Goal: Check status: Check status

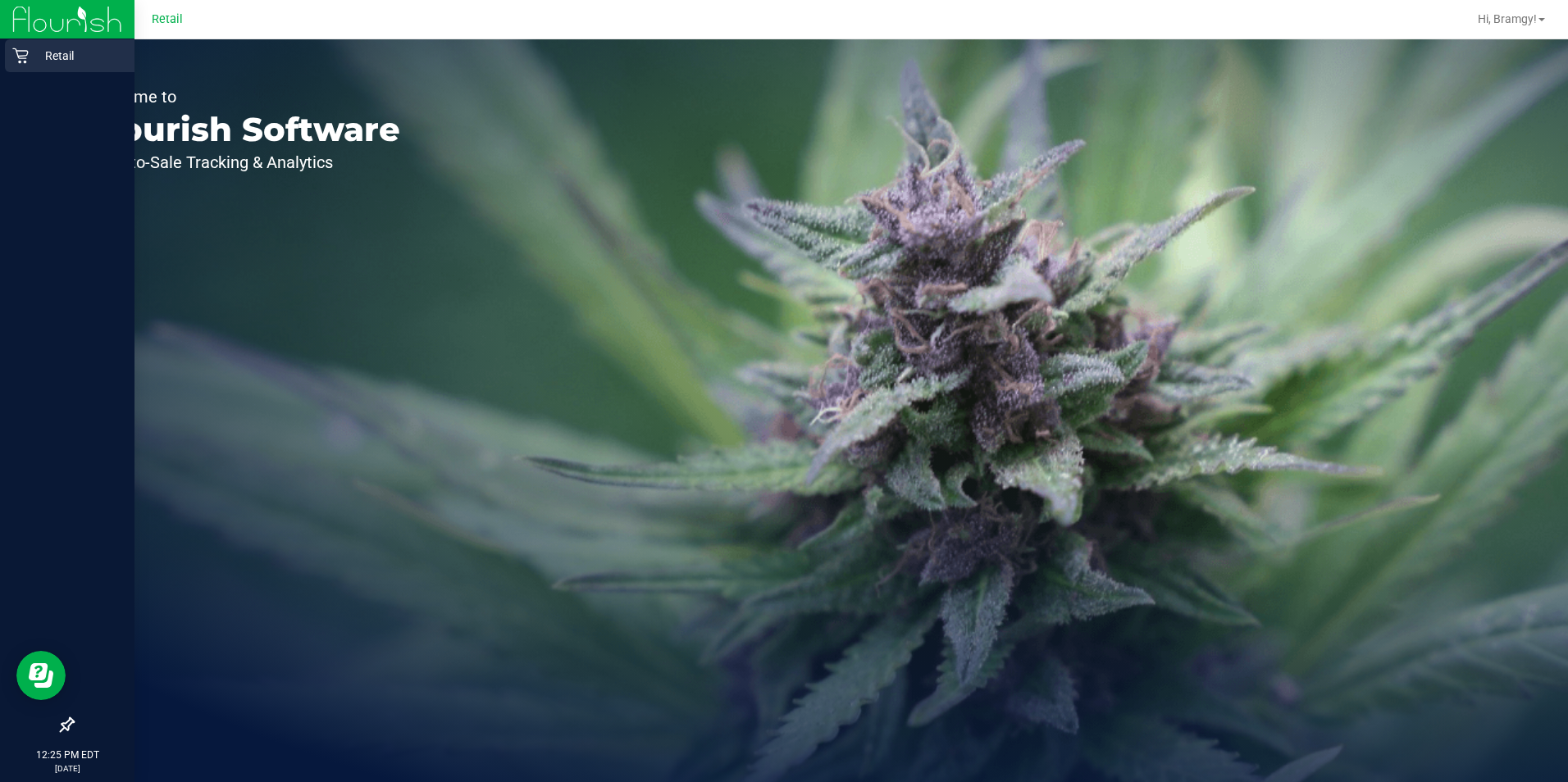
drag, startPoint x: 54, startPoint y: 61, endPoint x: 80, endPoint y: 60, distance: 26.0
click at [54, 61] on p "Retail" at bounding box center [77, 56] width 98 height 20
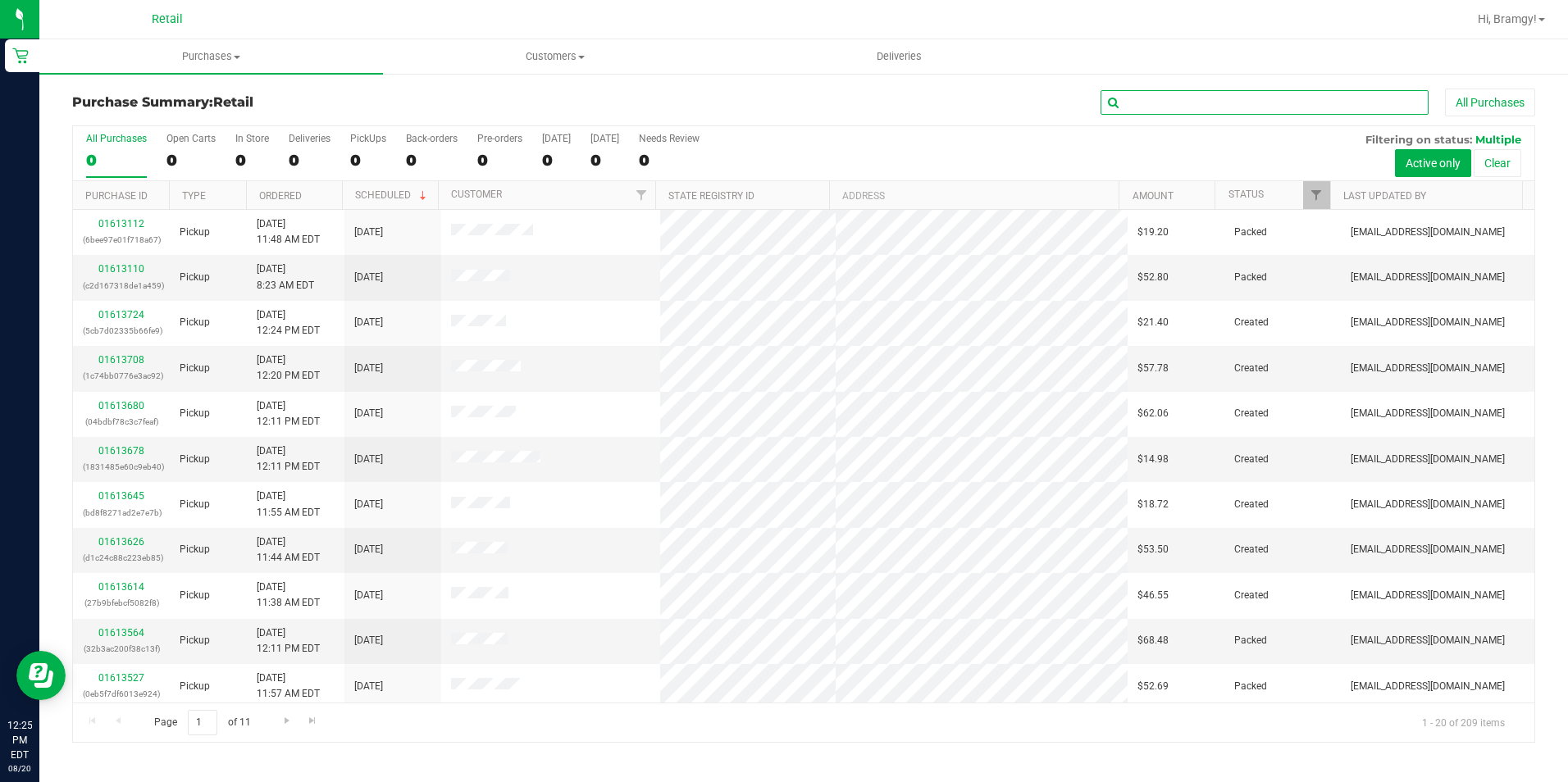
click at [1222, 93] on input "text" at bounding box center [1264, 103] width 328 height 25
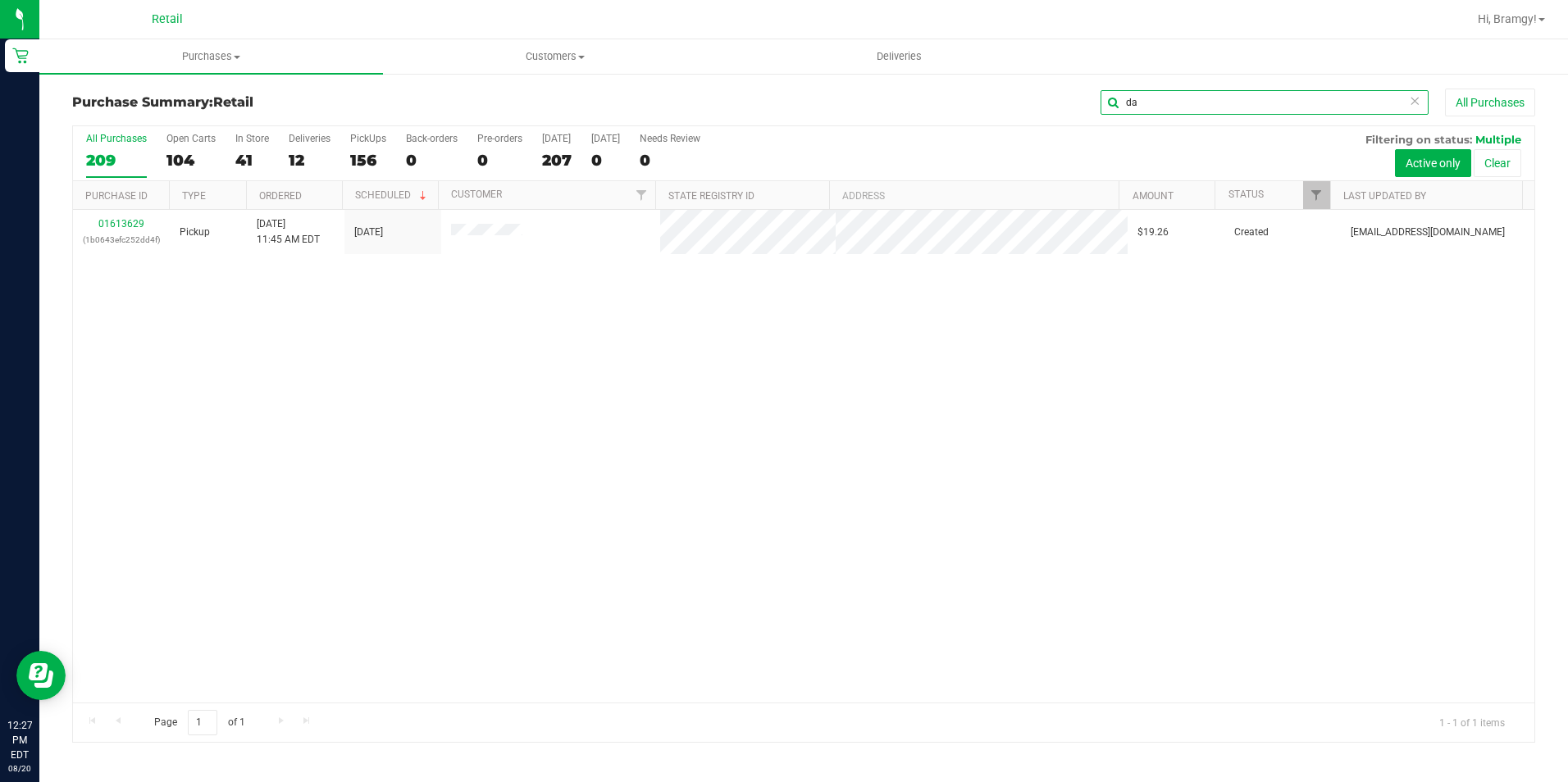
type input "d"
drag, startPoint x: 1190, startPoint y: 112, endPoint x: 937, endPoint y: 101, distance: 253.2
click at [938, 101] on div "towns All Purchases" at bounding box center [1048, 102] width 975 height 27
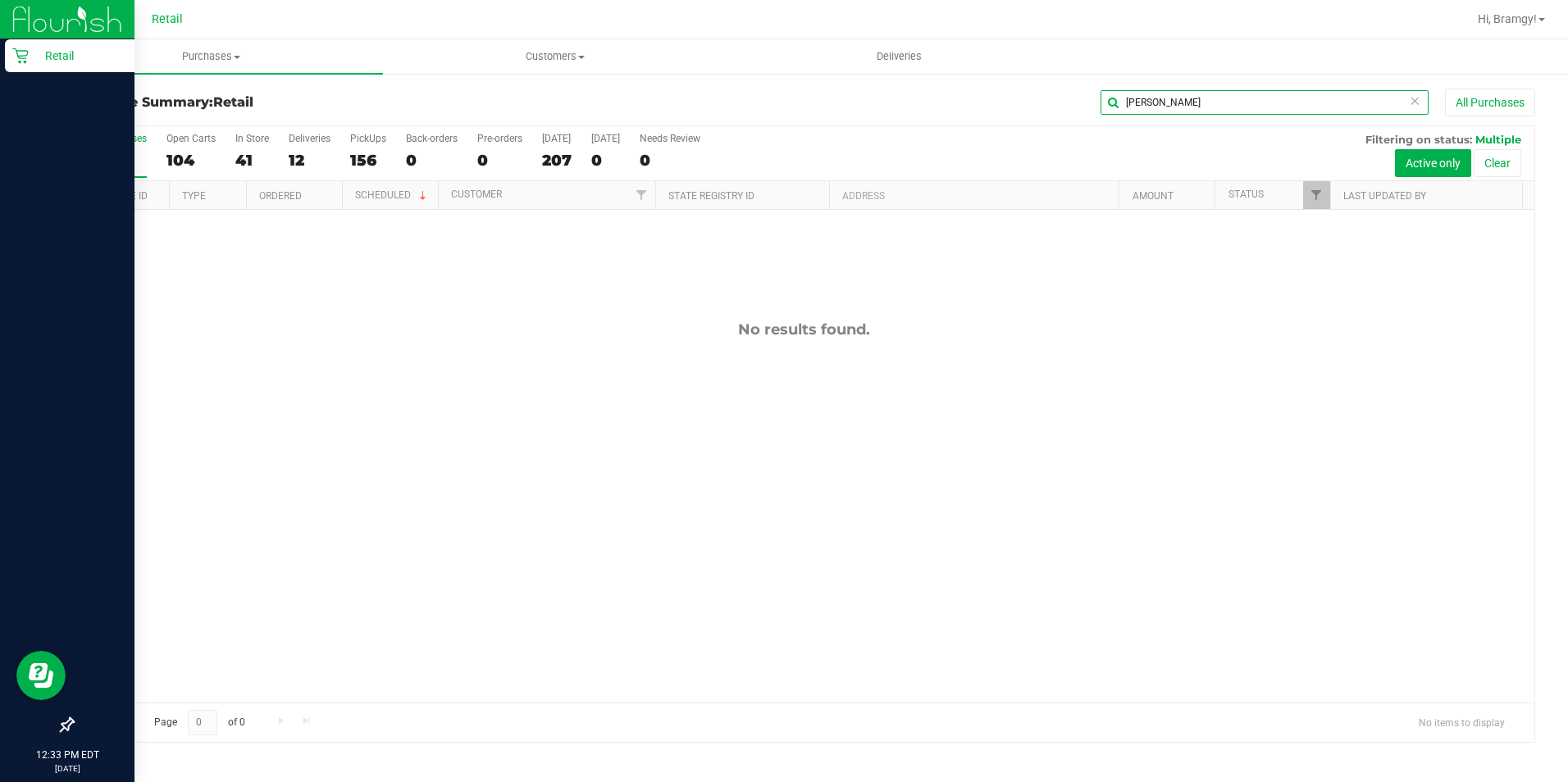
type input "[PERSON_NAME]"
click at [35, 53] on p "Retail" at bounding box center [77, 56] width 98 height 20
click at [20, 52] on icon at bounding box center [20, 56] width 16 height 16
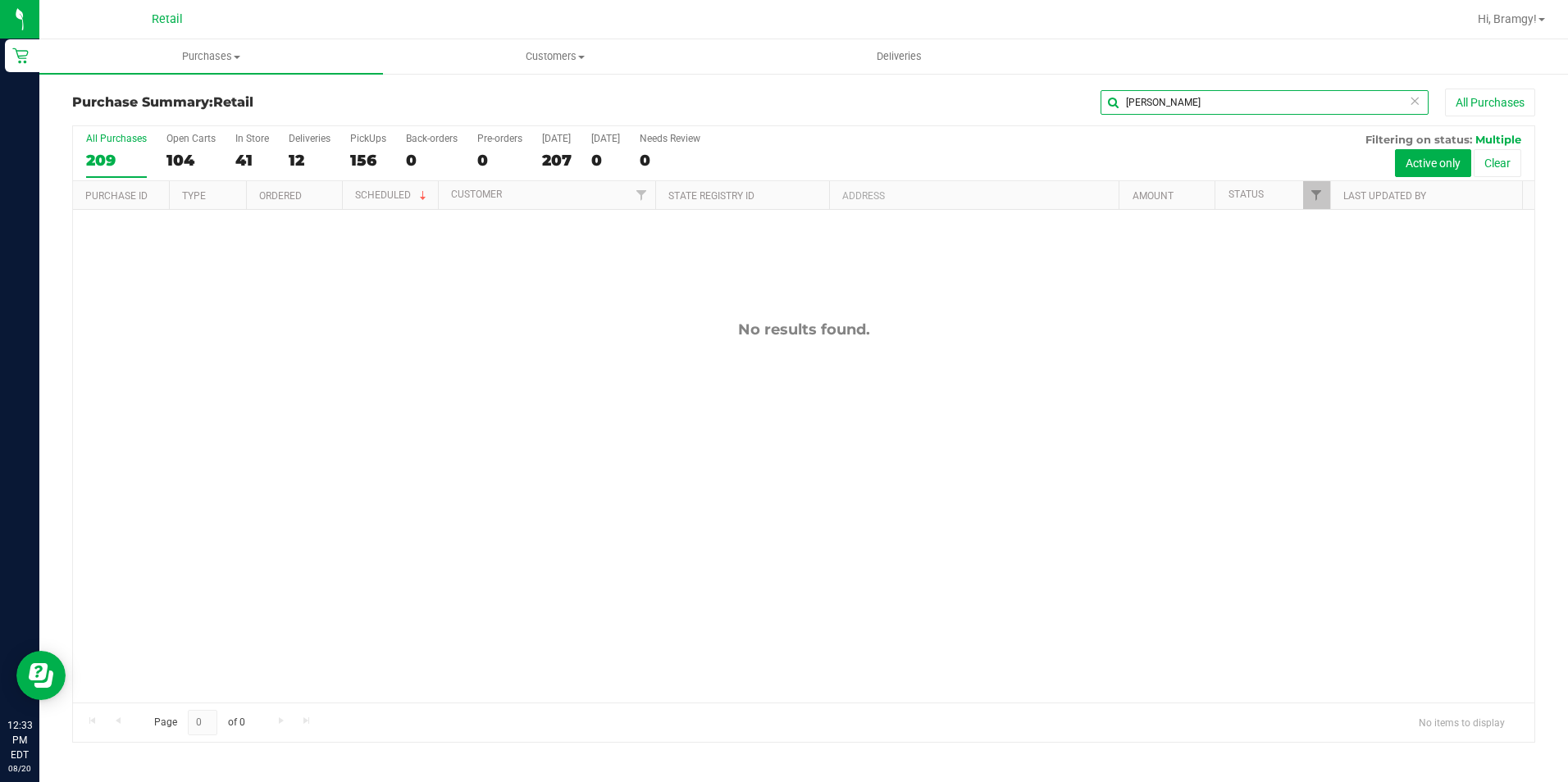
drag, startPoint x: 1178, startPoint y: 100, endPoint x: 854, endPoint y: 96, distance: 324.0
click at [901, 99] on div "[PERSON_NAME] All Purchases" at bounding box center [1048, 102] width 975 height 27
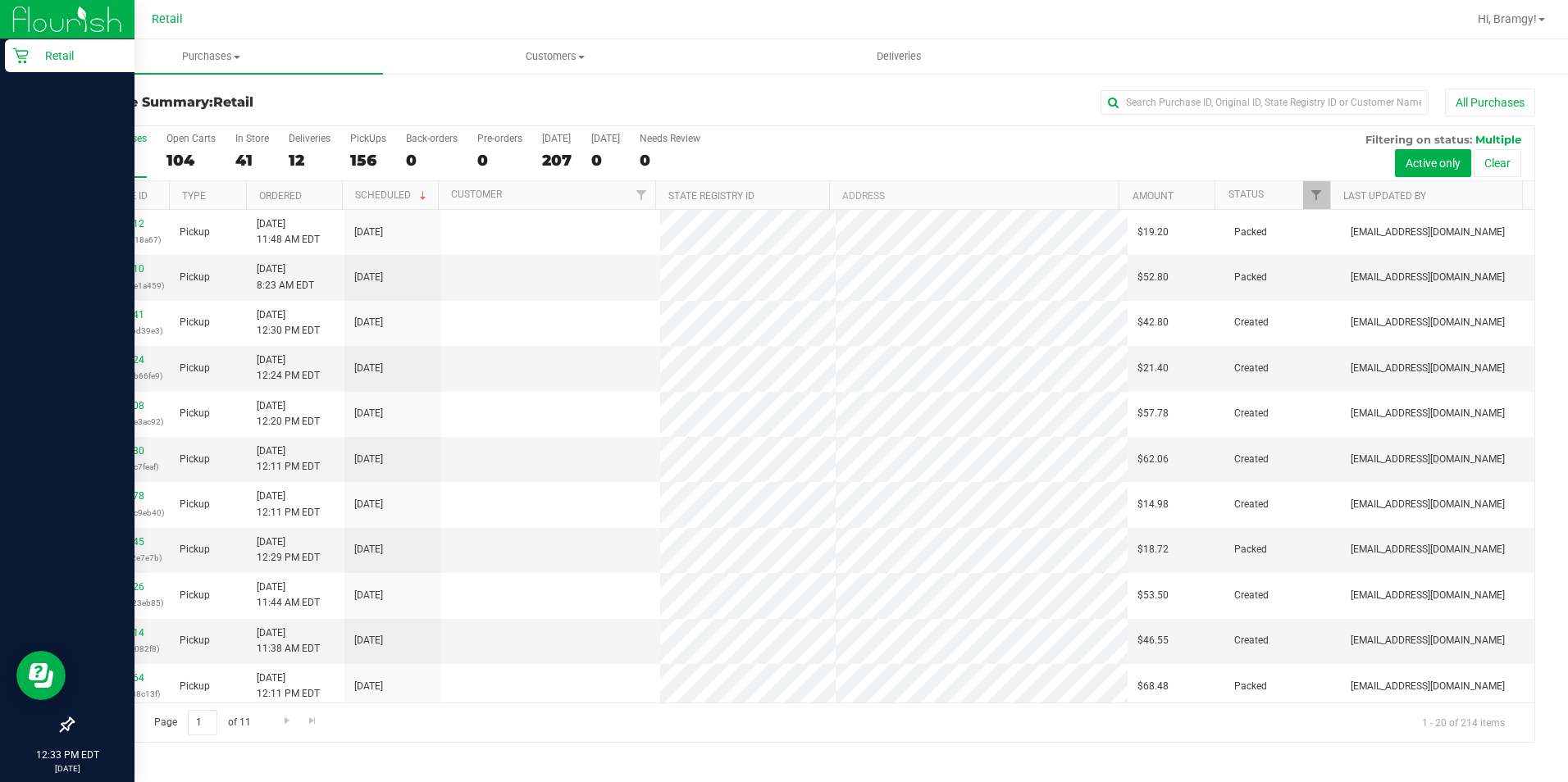
click at [27, 52] on icon at bounding box center [20, 56] width 16 height 16
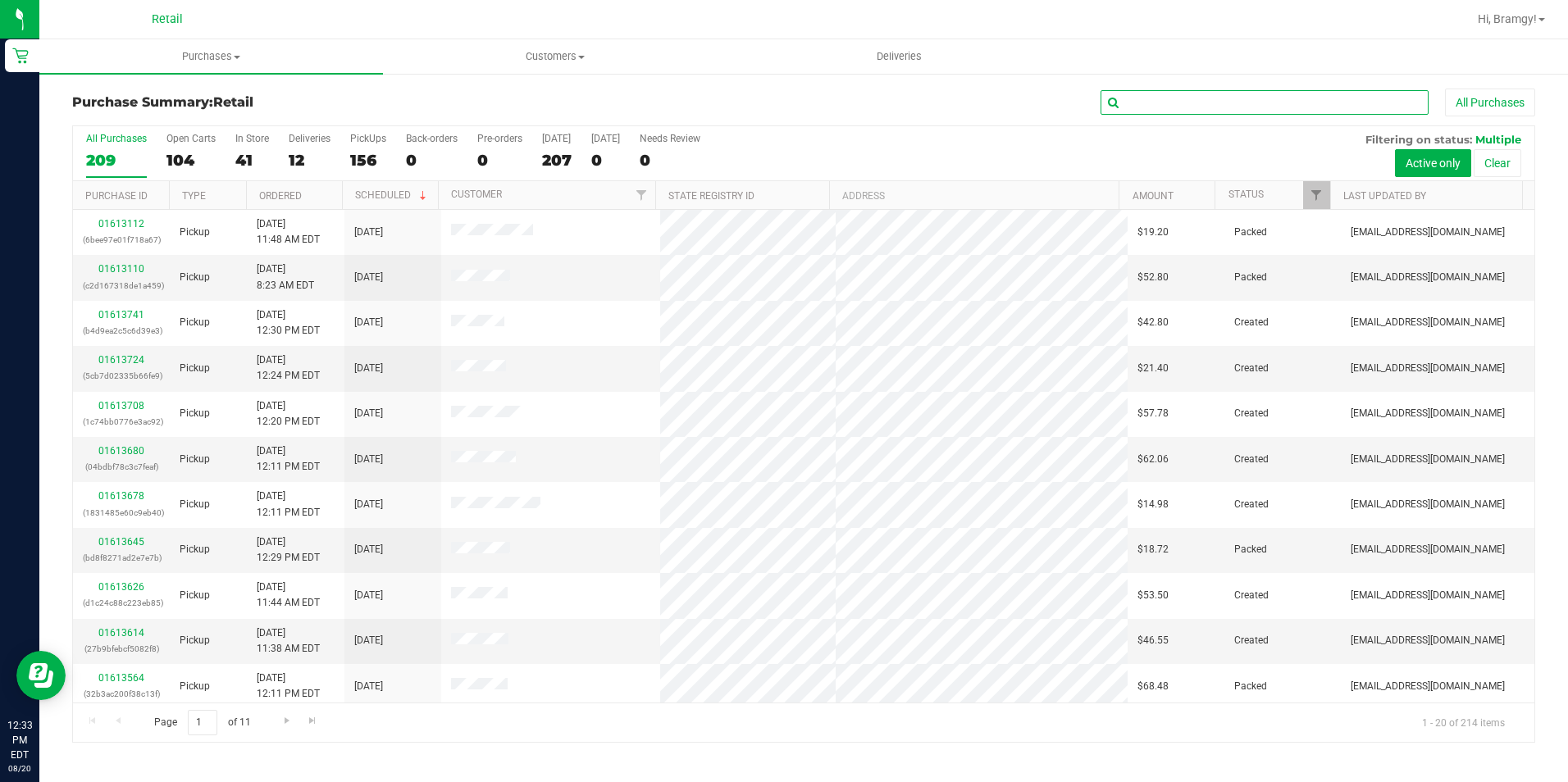
click at [1216, 105] on input "text" at bounding box center [1264, 103] width 328 height 25
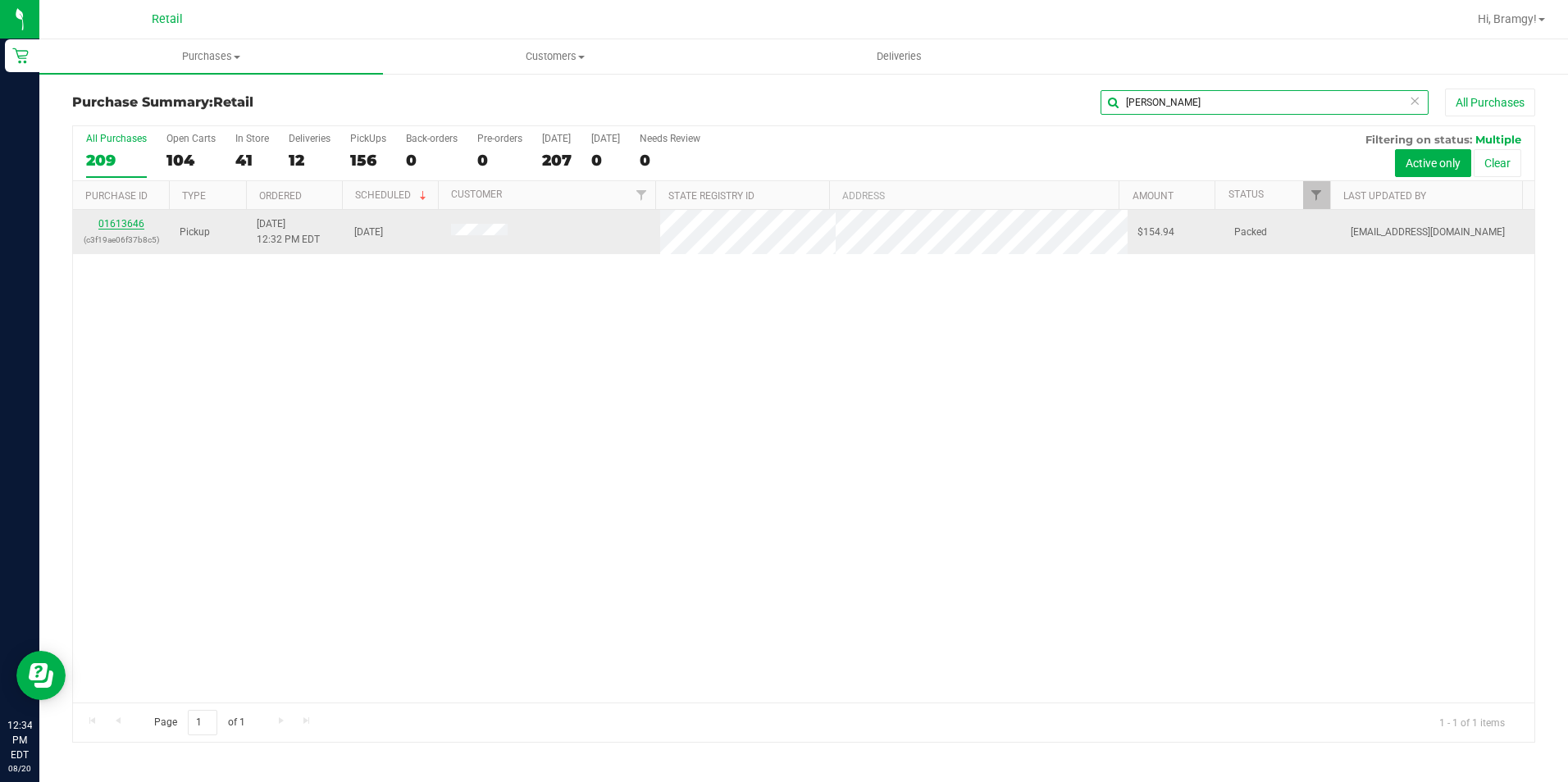
type input "[PERSON_NAME]"
click at [110, 221] on link "01613646" at bounding box center [121, 223] width 46 height 12
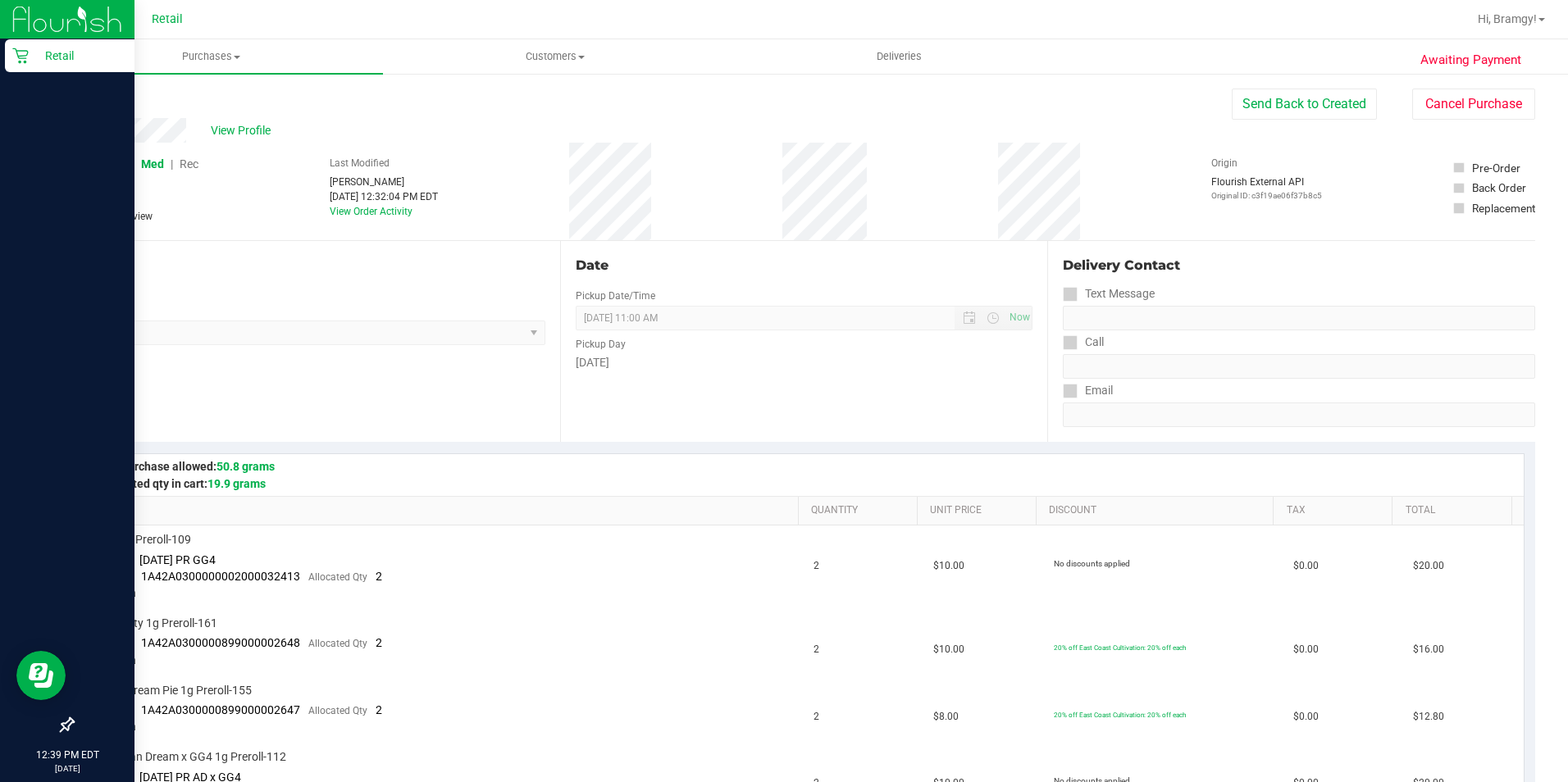
click at [33, 49] on p "Retail" at bounding box center [77, 56] width 98 height 20
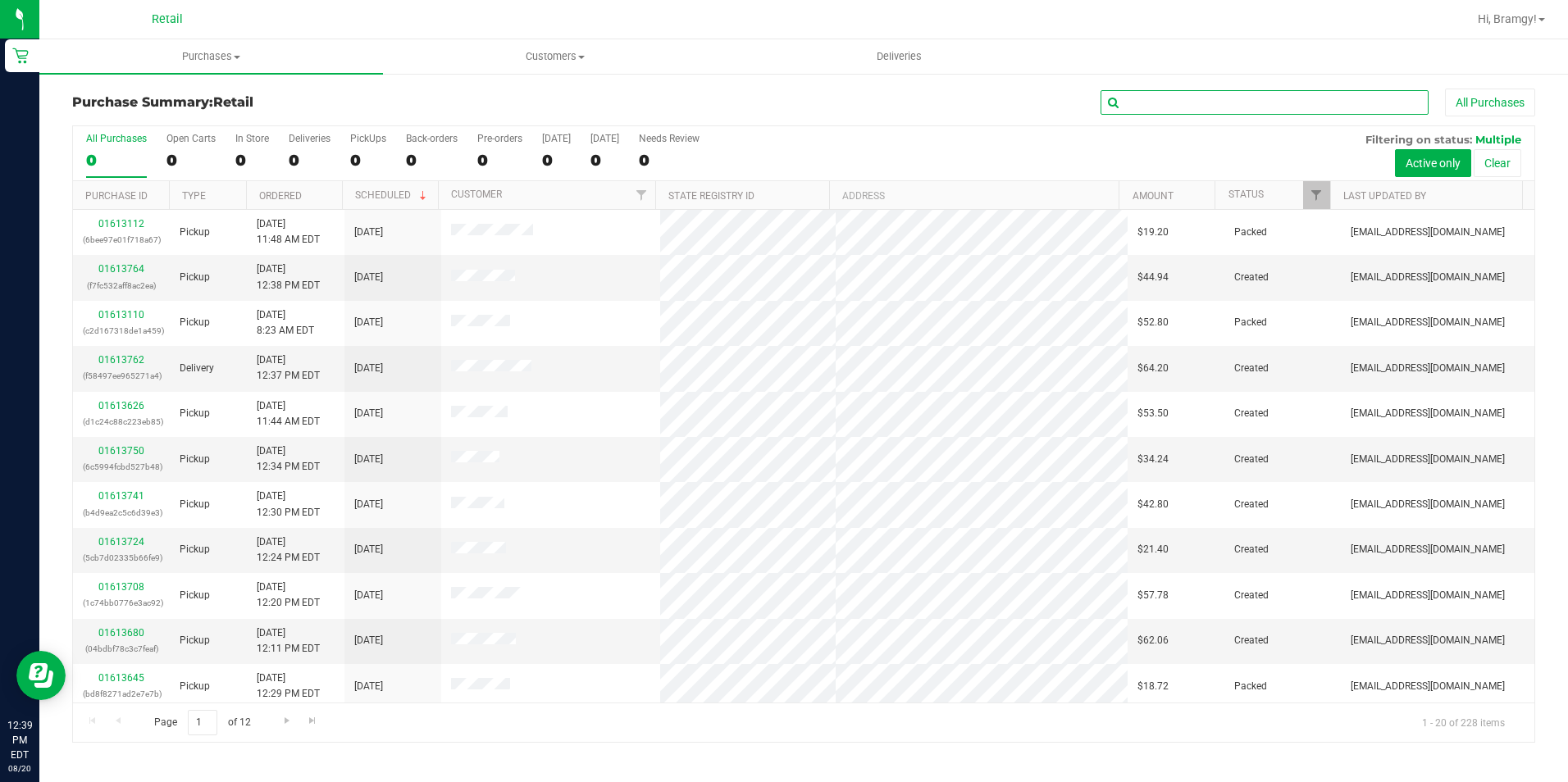
click at [1139, 95] on input "text" at bounding box center [1264, 103] width 328 height 25
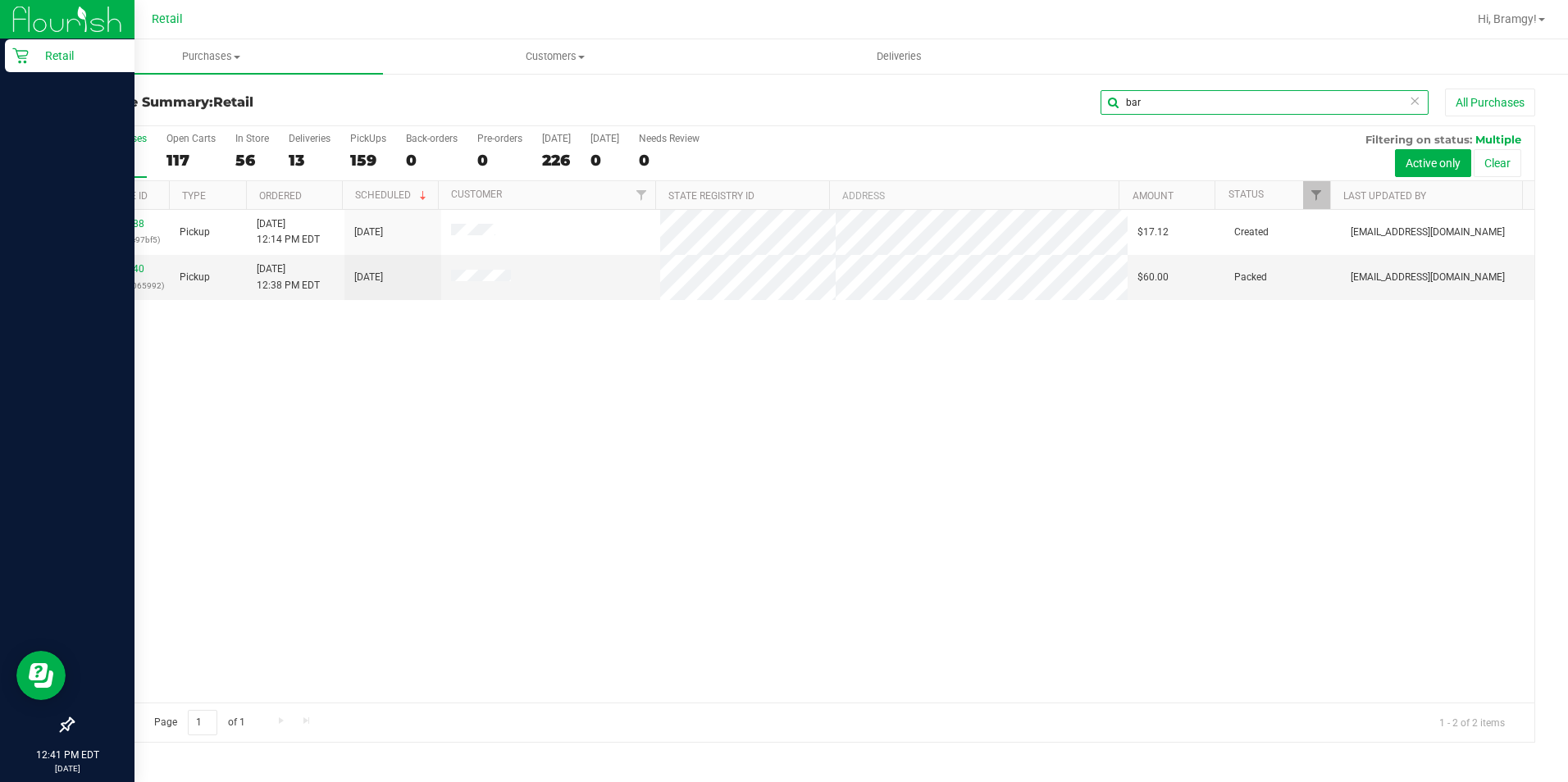
type input "bar"
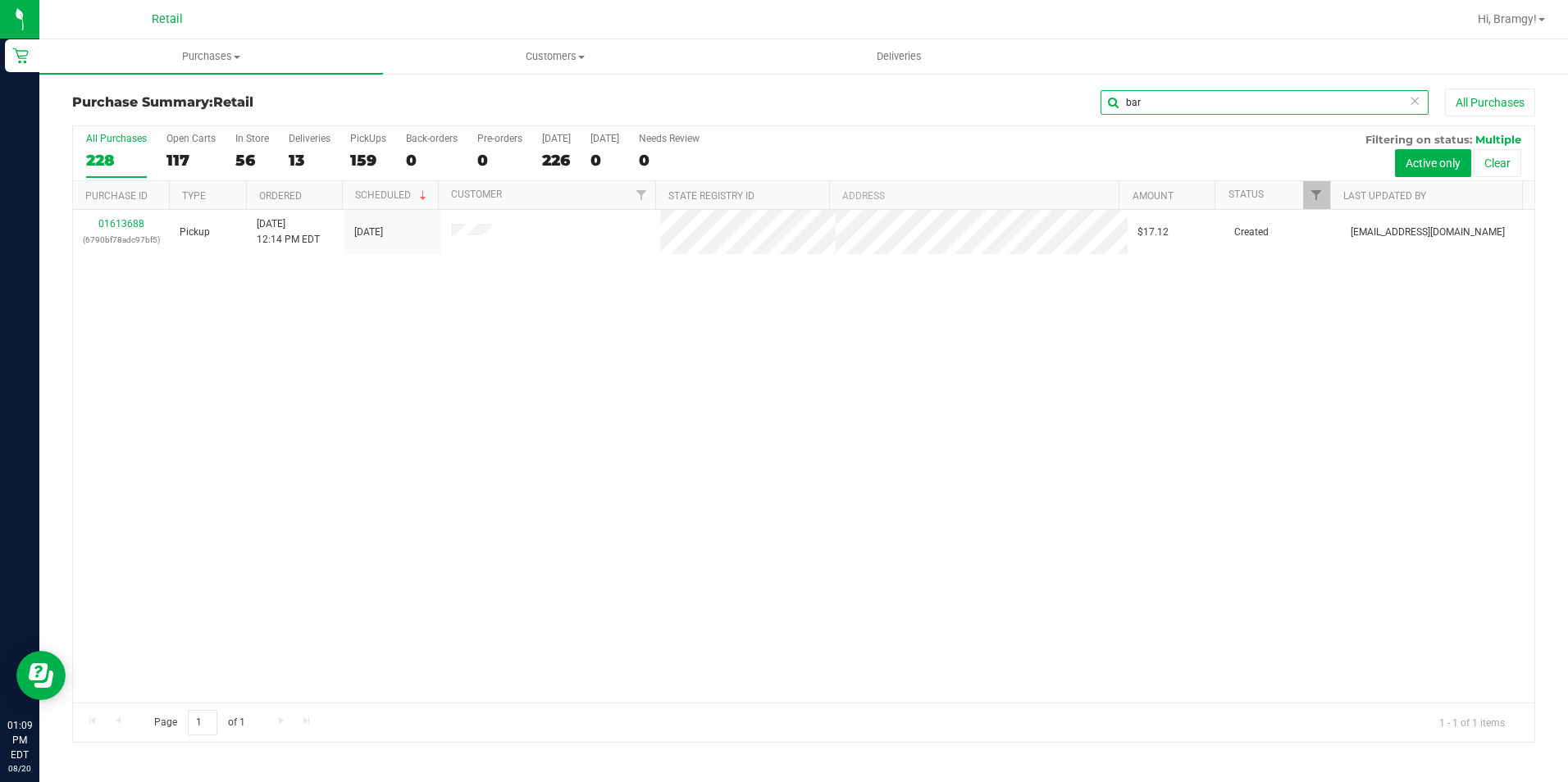
drag, startPoint x: 1254, startPoint y: 103, endPoint x: 876, endPoint y: 101, distance: 378.0
click at [897, 104] on div "bar All Purchases" at bounding box center [1048, 102] width 975 height 27
type input "potter"
